Goal: Task Accomplishment & Management: Use online tool/utility

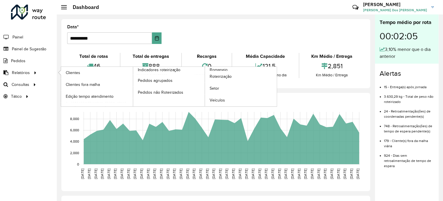
drag, startPoint x: 91, startPoint y: 85, endPoint x: 42, endPoint y: 72, distance: 50.3
click at [42, 72] on li "Relatórios Clientes Clientes fora malha Edição tempo atendimento Indicadores ro…" at bounding box center [28, 73] width 57 height 12
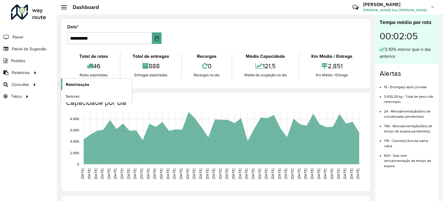
click at [82, 83] on span "Roteirização" at bounding box center [77, 85] width 23 height 6
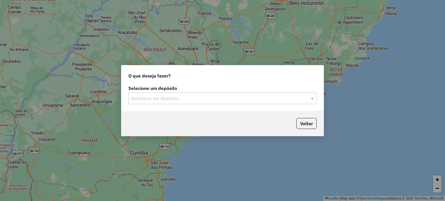
click at [187, 101] on input "text" at bounding box center [216, 98] width 171 height 7
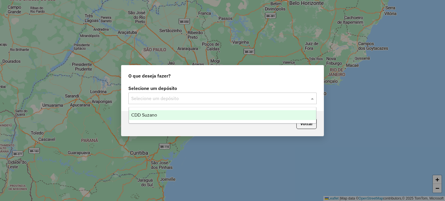
click at [220, 117] on div "CDD Suzano" at bounding box center [222, 115] width 187 height 10
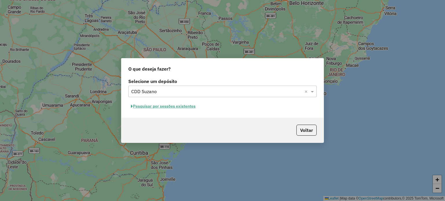
click at [186, 106] on button "Pesquisar por sessões existentes" at bounding box center [163, 106] width 70 height 9
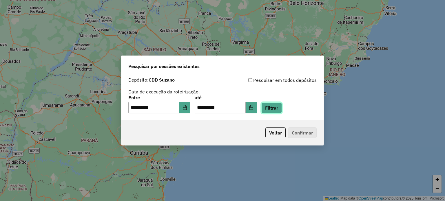
click at [282, 107] on button "Filtrar" at bounding box center [271, 107] width 21 height 11
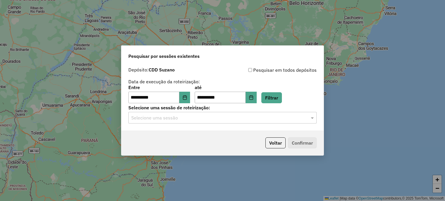
click at [276, 120] on input "text" at bounding box center [216, 118] width 171 height 7
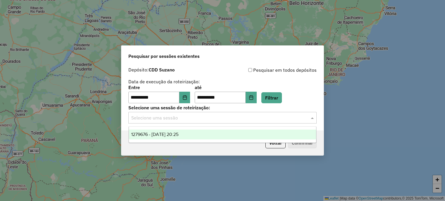
click at [205, 132] on div "1279676 - 20/09/2025 20:25" at bounding box center [222, 135] width 187 height 10
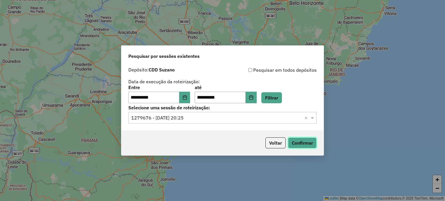
click at [307, 144] on button "Confirmar" at bounding box center [302, 142] width 29 height 11
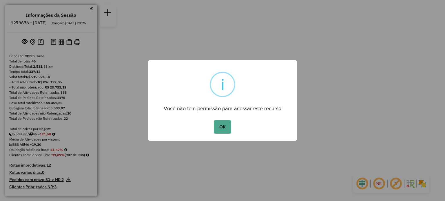
click at [216, 128] on button "OK" at bounding box center [222, 126] width 17 height 13
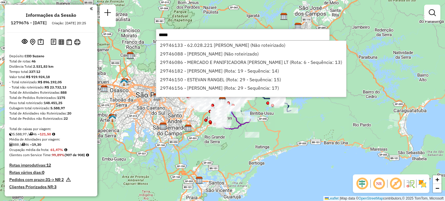
click at [256, 34] on input "*****" at bounding box center [243, 35] width 174 height 12
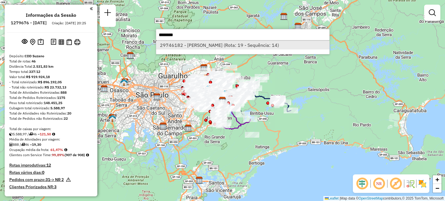
type input "********"
click at [252, 46] on li "29746182 - MARCO ANTONIO OLIVEIRA (Rota: 19 - Sequência: 14)" at bounding box center [242, 45] width 173 height 9
select select "**********"
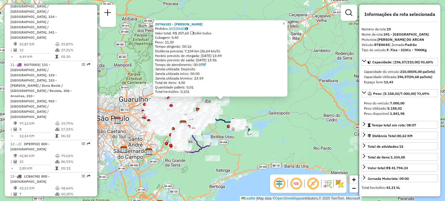
scroll to position [962, 0]
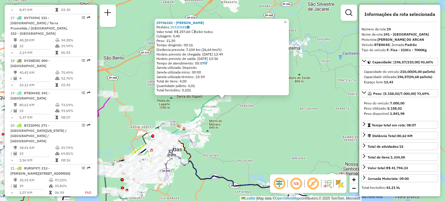
drag, startPoint x: 217, startPoint y: 93, endPoint x: 236, endPoint y: 107, distance: 24.4
click at [231, 102] on div at bounding box center [224, 99] width 14 height 6
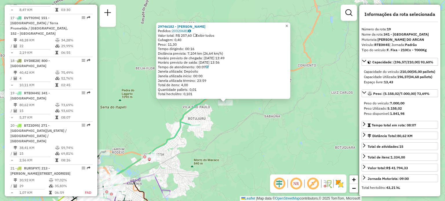
drag, startPoint x: 291, startPoint y: 24, endPoint x: 288, endPoint y: 27, distance: 4.1
click at [288, 24] on span "×" at bounding box center [286, 25] width 3 height 5
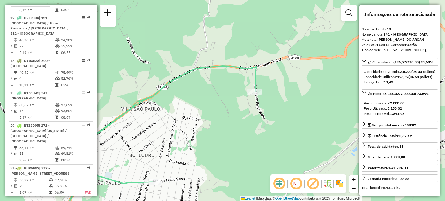
drag, startPoint x: 204, startPoint y: 120, endPoint x: 238, endPoint y: 111, distance: 35.2
click at [238, 111] on div "Janela de atendimento Grade de atendimento Capacidade Transportadoras Veículos …" at bounding box center [222, 100] width 445 height 201
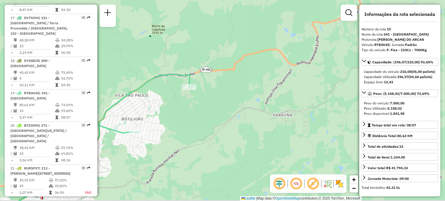
drag, startPoint x: 286, startPoint y: 104, endPoint x: 228, endPoint y: 90, distance: 59.0
click at [228, 90] on div "Janela de atendimento Grade de atendimento Capacidade Transportadoras Veículos …" at bounding box center [222, 100] width 445 height 201
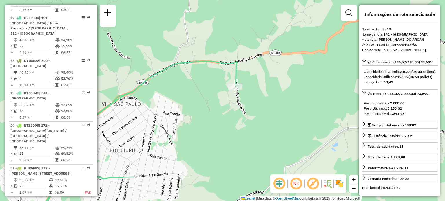
drag, startPoint x: 203, startPoint y: 99, endPoint x: 244, endPoint y: 100, distance: 41.7
click at [244, 100] on div "Janela de atendimento Grade de atendimento Capacidade Transportadoras Veículos …" at bounding box center [222, 100] width 445 height 201
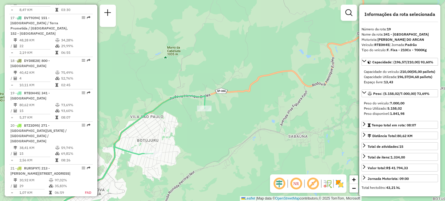
click at [341, 185] on img at bounding box center [339, 183] width 9 height 9
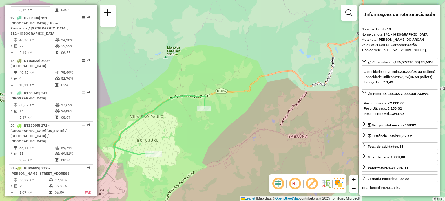
click at [340, 184] on img at bounding box center [338, 184] width 10 height 10
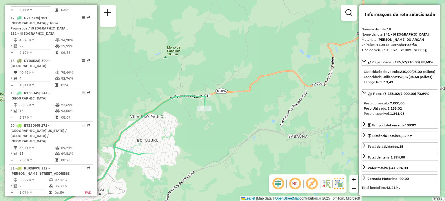
click at [325, 185] on img at bounding box center [325, 183] width 9 height 9
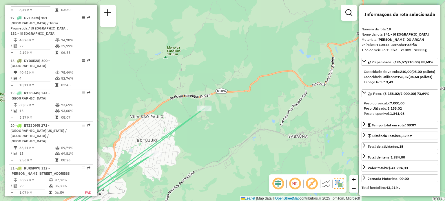
click at [309, 185] on em at bounding box center [312, 184] width 14 height 14
click at [336, 186] on img at bounding box center [338, 184] width 10 height 10
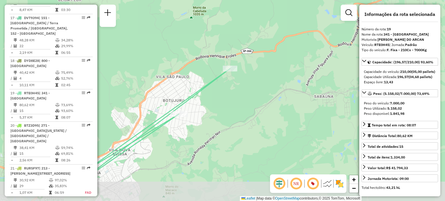
drag, startPoint x: 221, startPoint y: 158, endPoint x: 247, endPoint y: 118, distance: 47.5
click at [247, 118] on div "Janela de atendimento Grade de atendimento Capacidade Transportadoras Veículos …" at bounding box center [222, 100] width 445 height 201
